Goal: Information Seeking & Learning: Learn about a topic

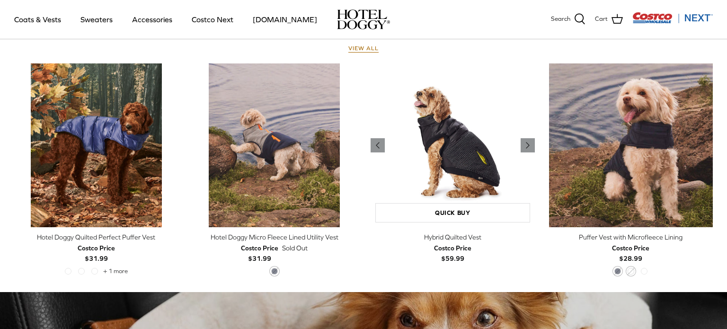
scroll to position [458, 0]
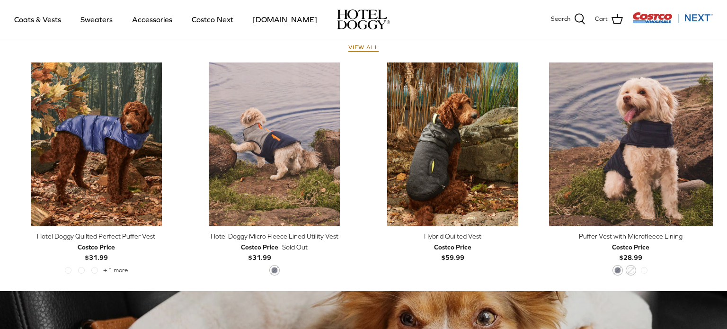
click at [272, 238] on div "Hotel Doggy Micro Fleece Lined Utility Vest" at bounding box center [275, 236] width 164 height 10
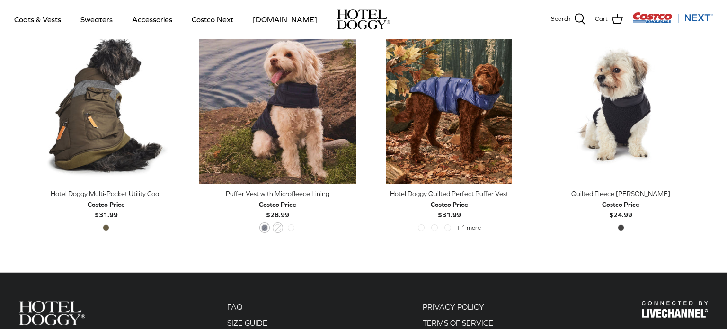
scroll to position [463, 0]
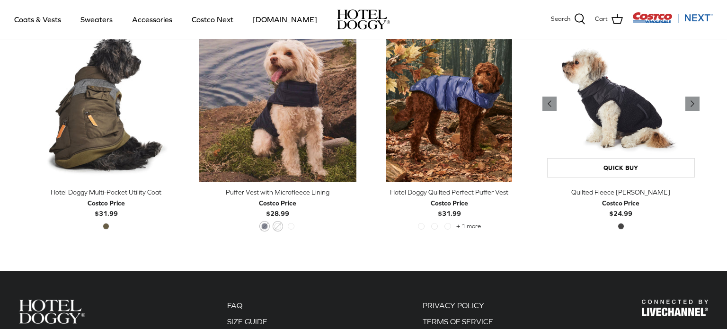
click at [593, 119] on img "Quilted Fleece Melton Vest" at bounding box center [621, 104] width 158 height 158
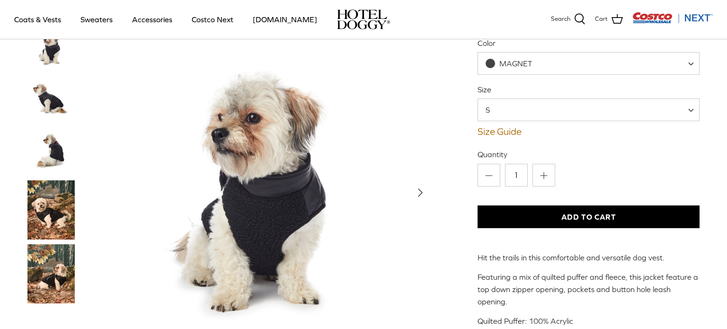
scroll to position [124, 0]
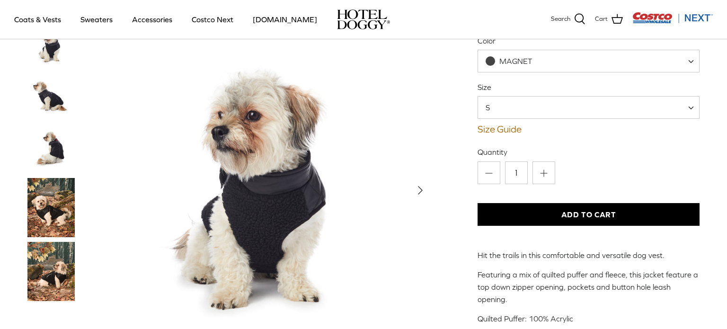
click at [47, 196] on img "Thumbnail Link" at bounding box center [50, 207] width 47 height 59
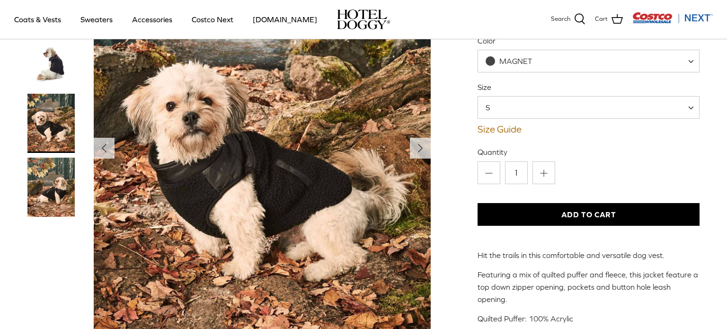
click at [51, 173] on img "Thumbnail Link" at bounding box center [50, 187] width 47 height 59
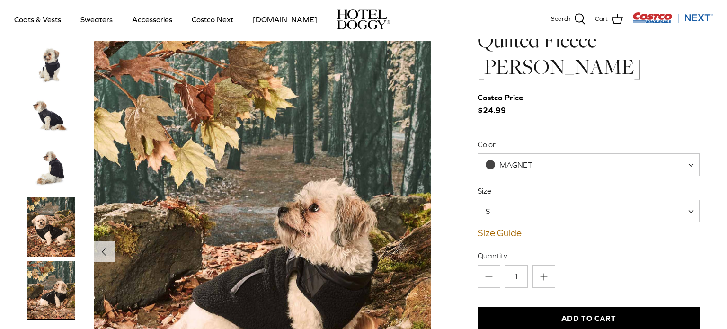
scroll to position [24, 0]
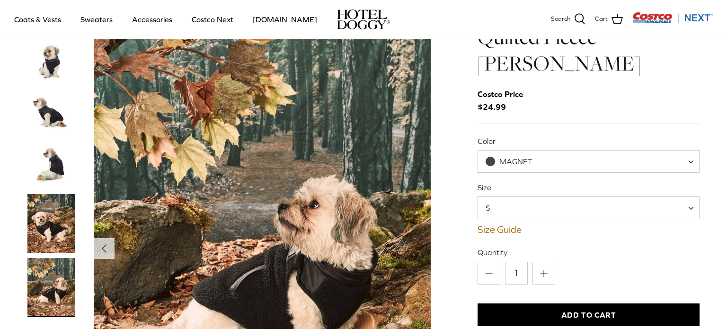
click at [49, 62] on img "Thumbnail Link" at bounding box center [50, 61] width 47 height 47
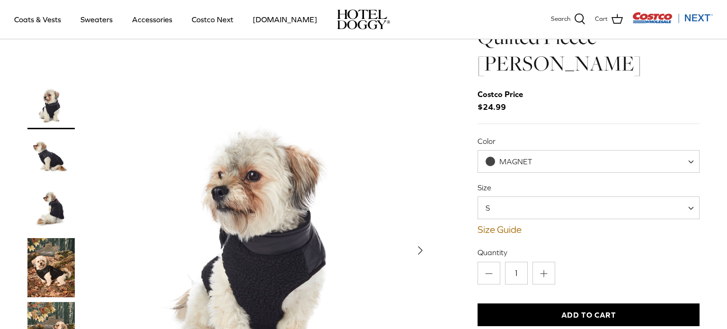
click at [49, 62] on div "Left Right" at bounding box center [228, 246] width 403 height 445
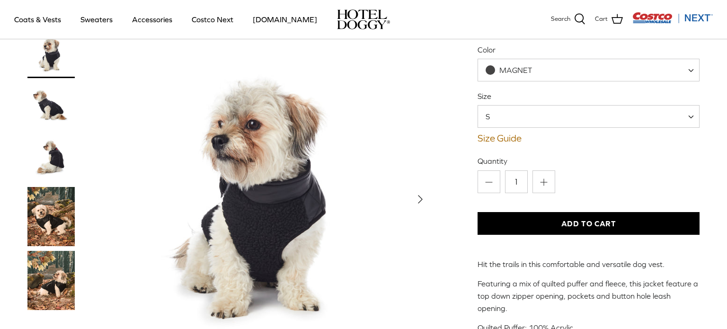
scroll to position [115, 0]
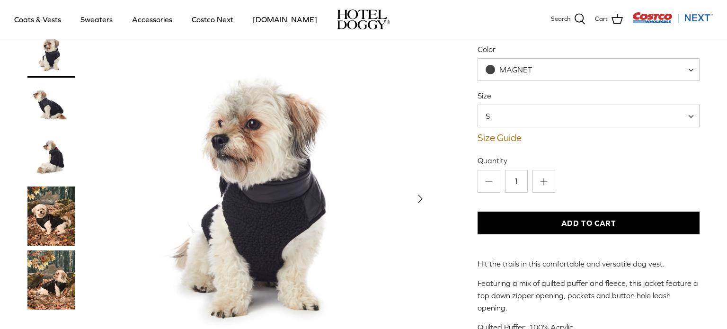
click at [57, 104] on img "Thumbnail Link" at bounding box center [50, 105] width 47 height 47
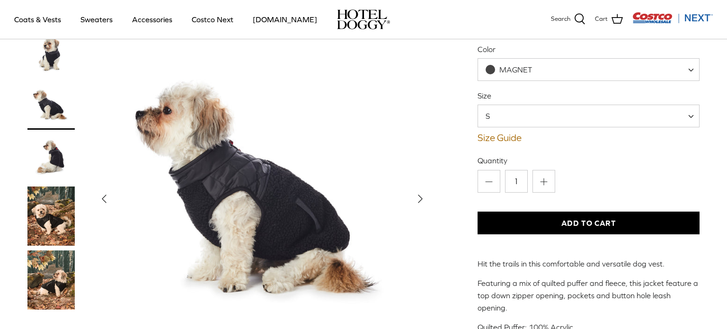
click at [50, 136] on img "Thumbnail Link" at bounding box center [50, 157] width 47 height 47
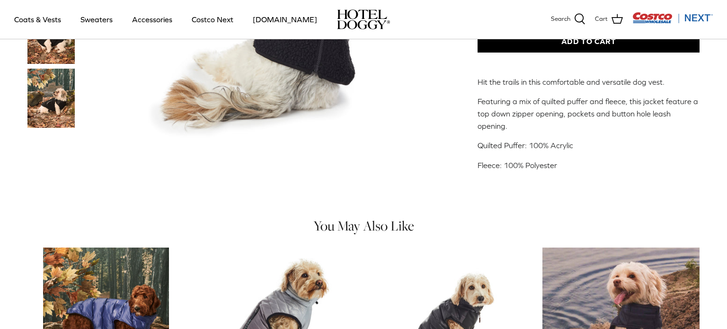
scroll to position [341, 0]
